Goal: Task Accomplishment & Management: Manage account settings

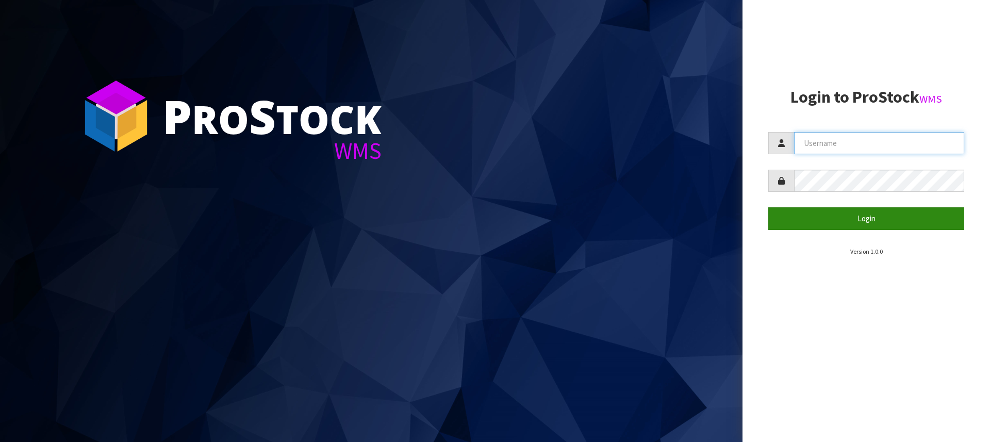
type input "[PERSON_NAME][EMAIL_ADDRESS][DOMAIN_NAME]"
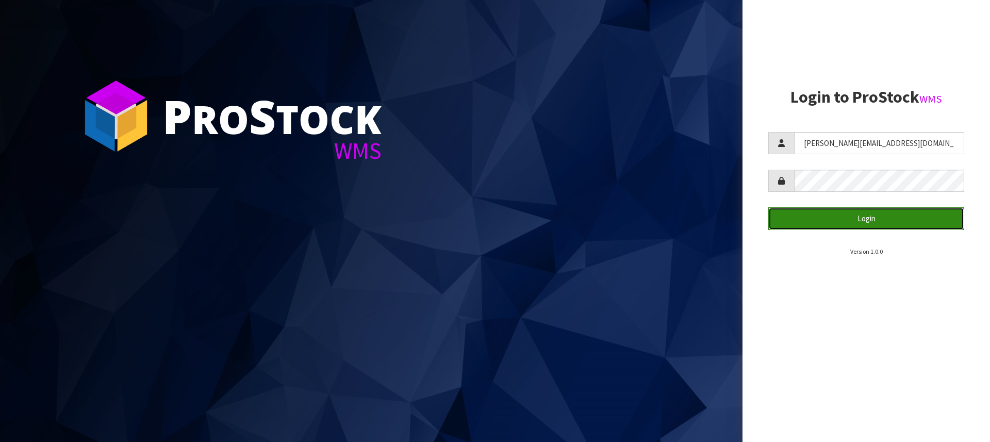
click at [861, 212] on button "Login" at bounding box center [866, 218] width 196 height 22
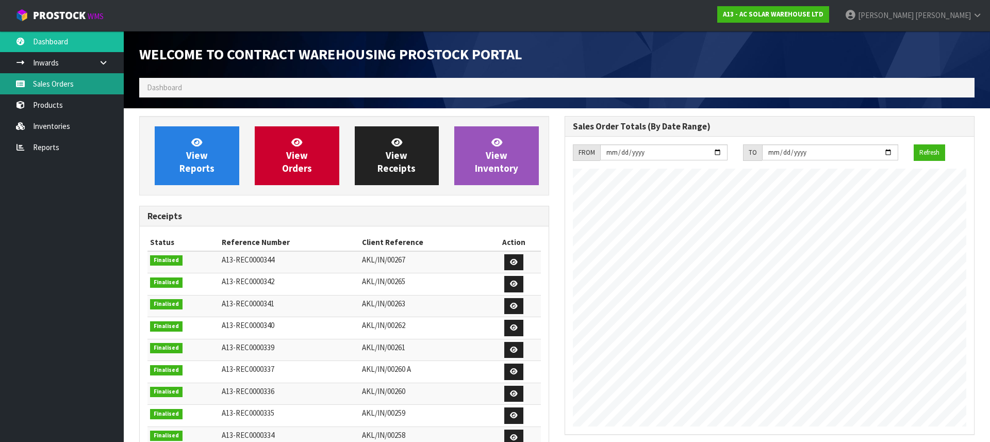
scroll to position [627, 425]
click at [96, 88] on link "Sales Orders" at bounding box center [62, 83] width 124 height 21
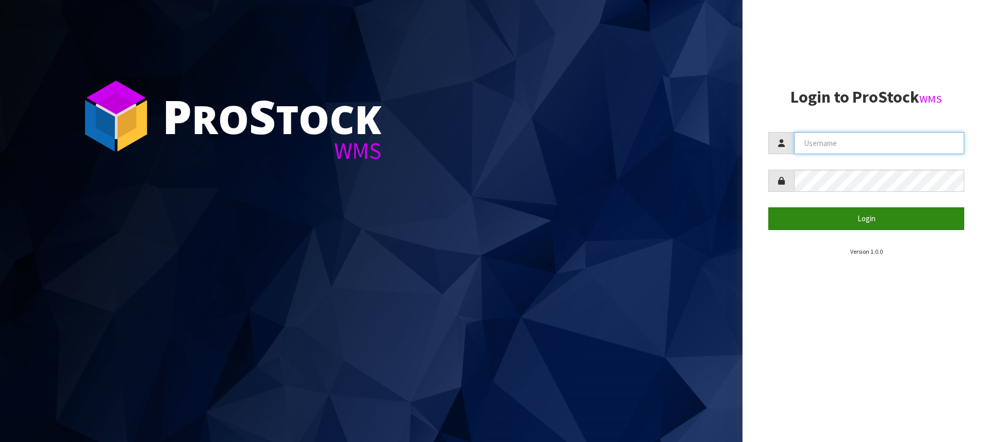
type input "[PERSON_NAME][EMAIL_ADDRESS][DOMAIN_NAME]"
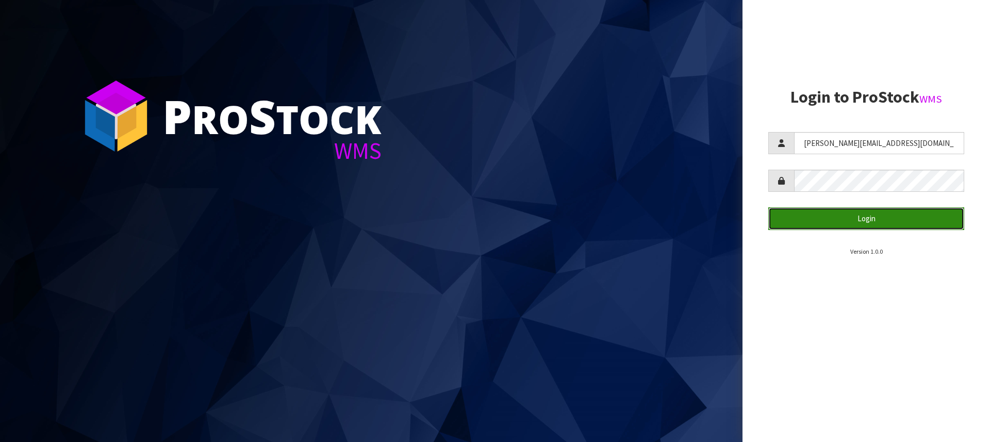
click at [858, 221] on button "Login" at bounding box center [866, 218] width 196 height 22
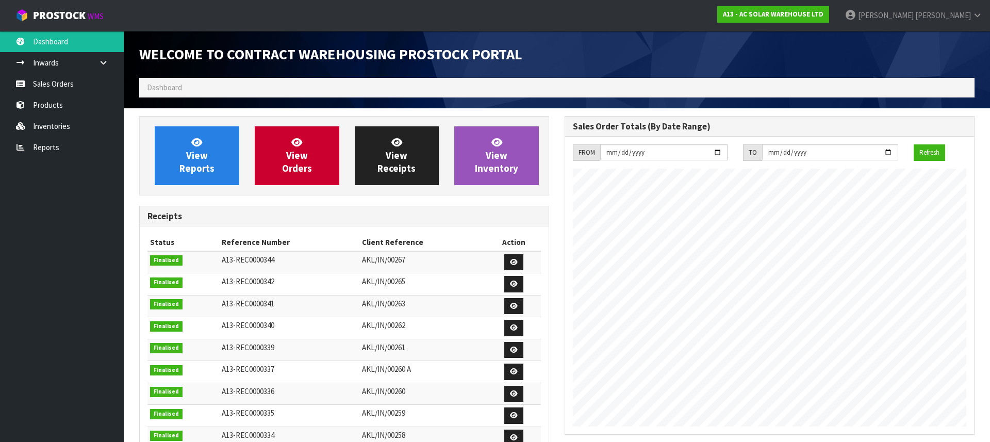
scroll to position [638, 425]
